Goal: Register for event/course

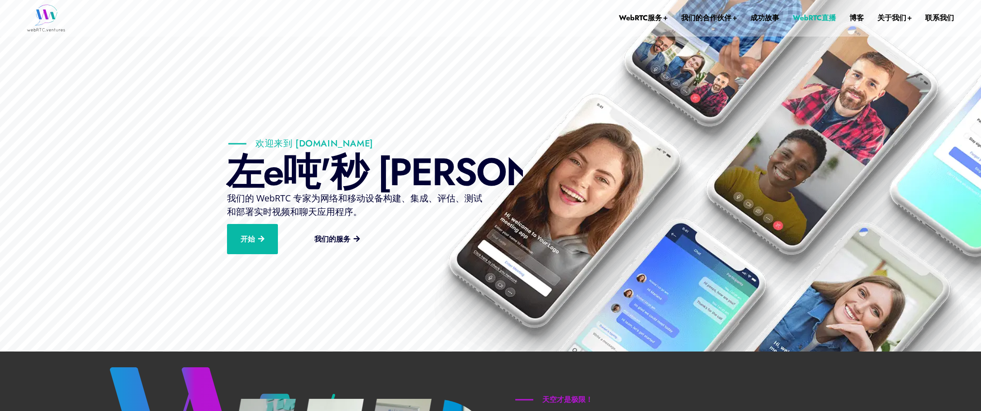
click at [800, 16] on font "WebRTC直播" at bounding box center [814, 18] width 43 height 10
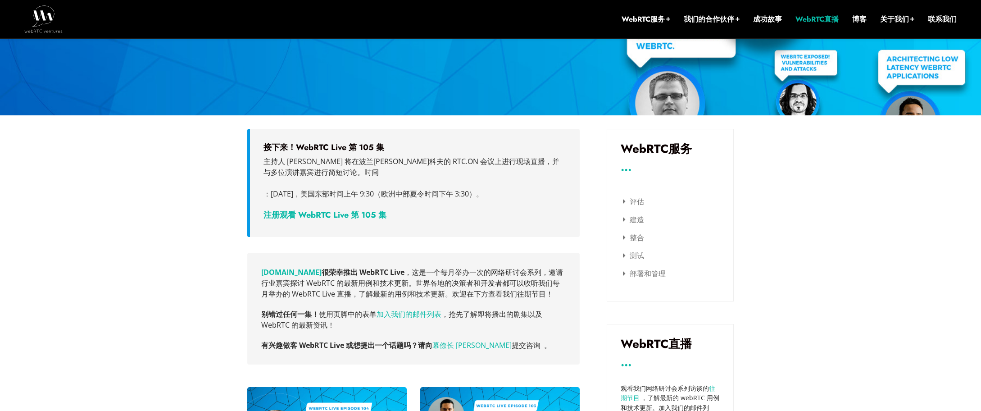
scroll to position [277, 0]
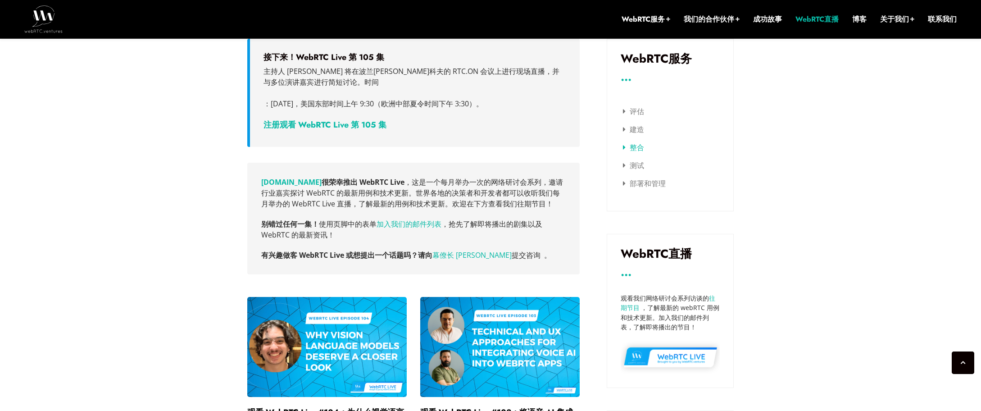
click at [623, 148] on link "整合" at bounding box center [633, 147] width 21 height 10
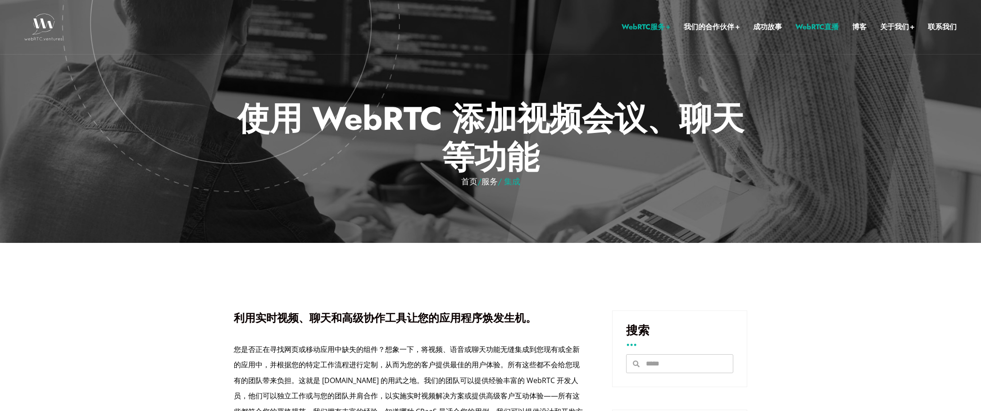
click at [818, 26] on font "WebRTC直播" at bounding box center [816, 27] width 43 height 10
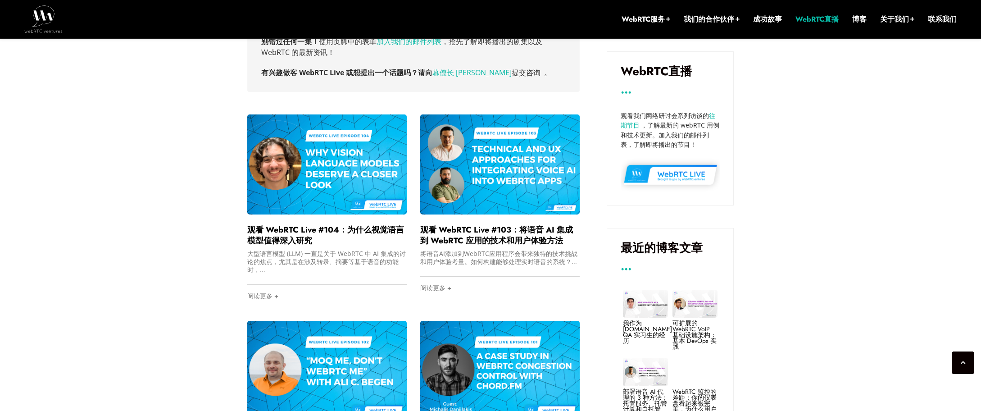
scroll to position [163, 0]
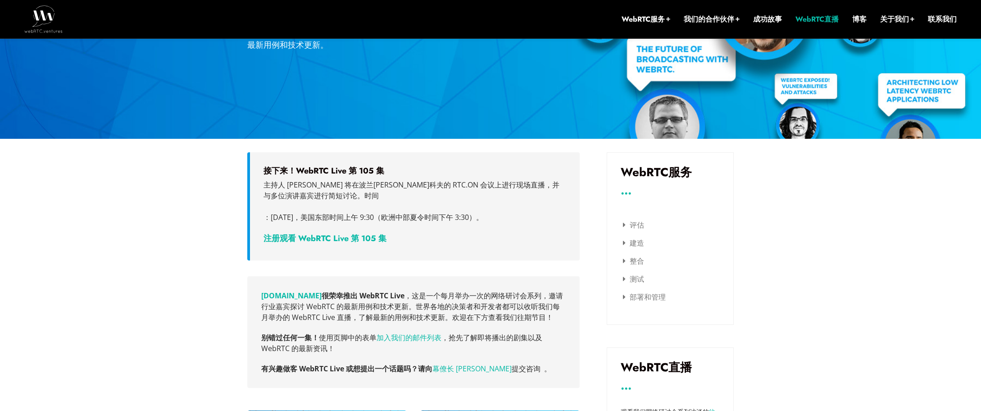
click at [314, 236] on font "注册观看 WebRTC Live 第 105 集" at bounding box center [324, 238] width 123 height 12
